Goal: Complete application form: Complete application form

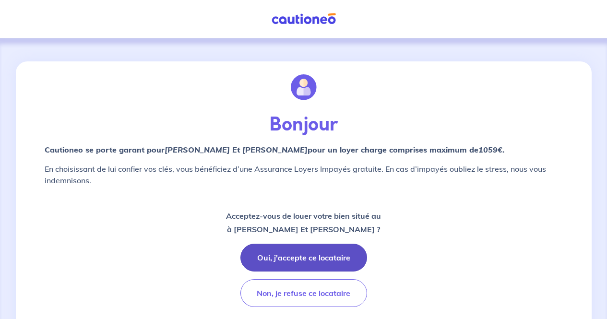
click at [326, 247] on button "Oui, j'accepte ce locataire" at bounding box center [304, 258] width 127 height 28
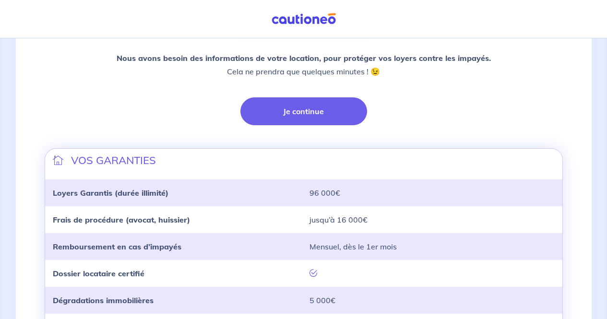
scroll to position [222, 0]
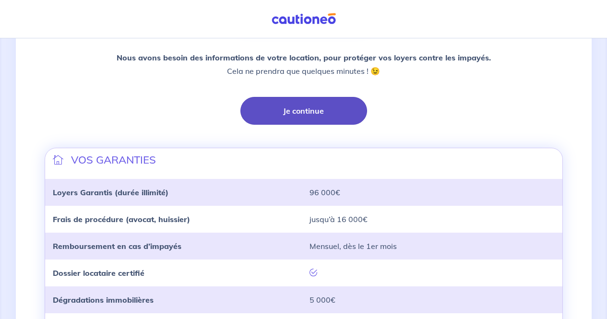
click at [338, 110] on button "Je continue" at bounding box center [304, 111] width 127 height 28
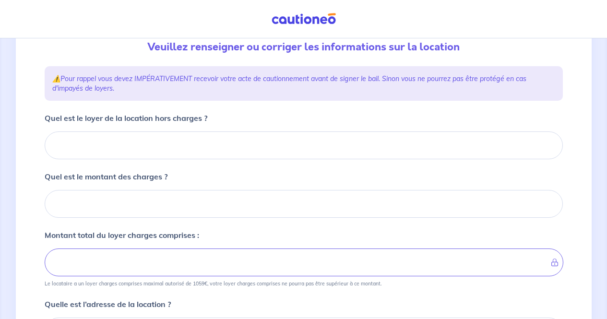
scroll to position [109, 0]
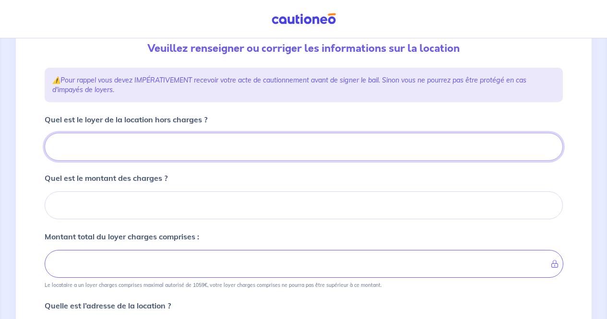
click at [120, 152] on input "Quel est le loyer de la location hors charges ?" at bounding box center [304, 147] width 519 height 28
type input "10"
type input "1000"
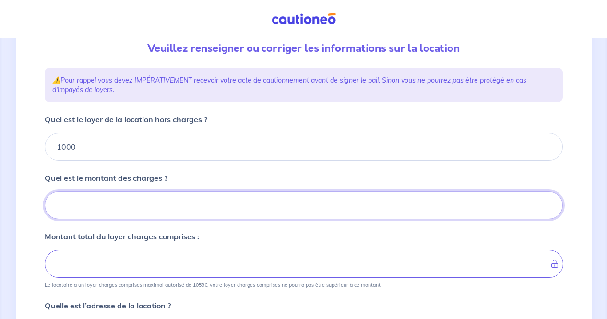
type input "0"
type input "1000"
type input "0"
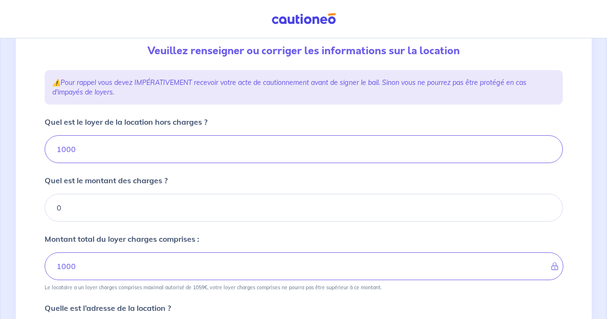
scroll to position [101, 0]
